Goal: Information Seeking & Learning: Check status

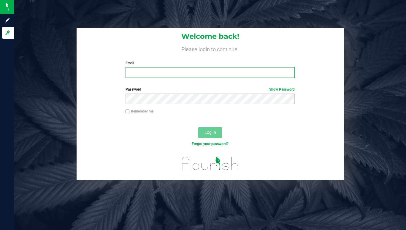
type input "[EMAIL_ADDRESS][DOMAIN_NAME]"
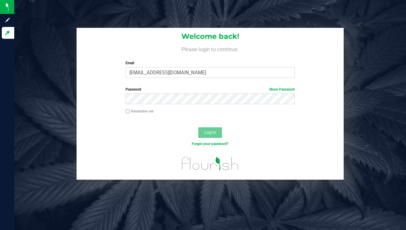
click at [214, 131] on span "Log In" at bounding box center [210, 132] width 12 height 5
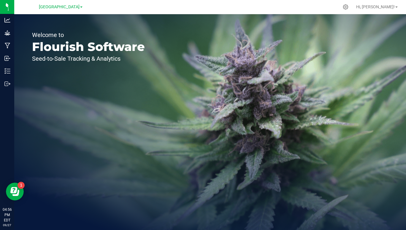
click at [78, 7] on span "[GEOGRAPHIC_DATA]" at bounding box center [59, 6] width 41 height 5
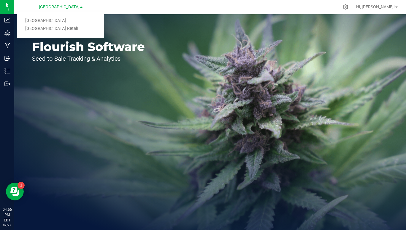
click at [62, 29] on link "[GEOGRAPHIC_DATA] Retail" at bounding box center [60, 29] width 87 height 8
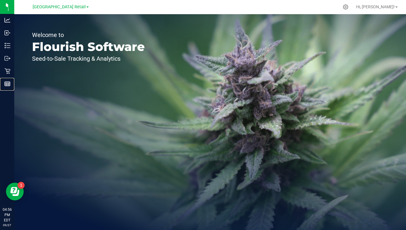
click at [7, 84] on line at bounding box center [7, 84] width 0 height 3
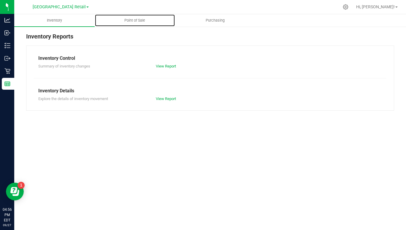
click at [133, 19] on span "Point of Sale" at bounding box center [134, 20] width 37 height 5
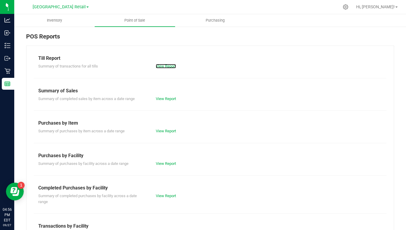
click at [166, 65] on link "View Report" at bounding box center [166, 66] width 20 height 4
